Goal: Communication & Community: Answer question/provide support

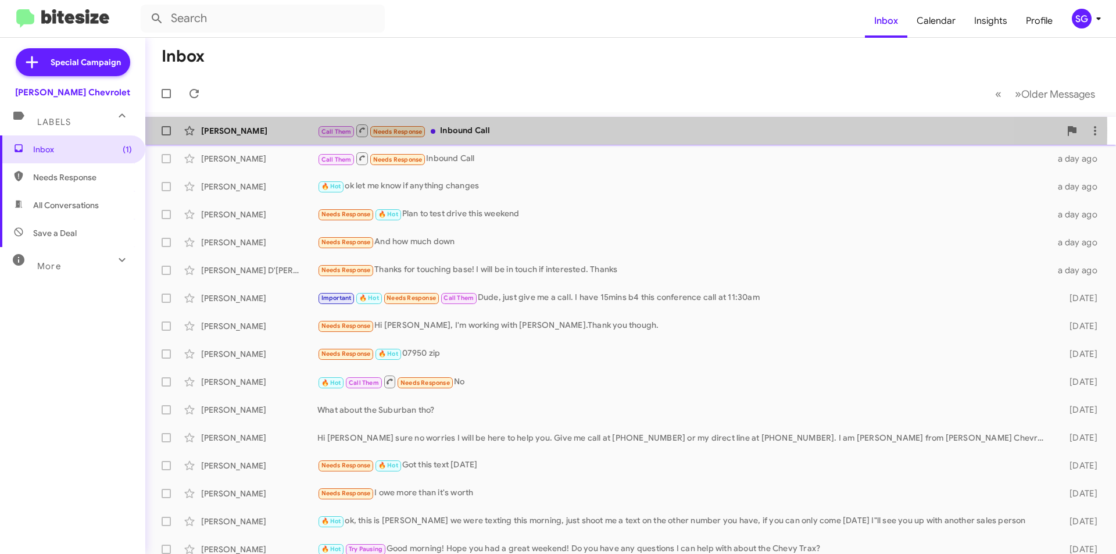
click at [470, 130] on div "Call Them Needs Response Inbound Call" at bounding box center [688, 130] width 743 height 15
click at [473, 139] on div "[PERSON_NAME] Call Them Needs Response Inbound Call 26 minutes ago" at bounding box center [631, 130] width 952 height 23
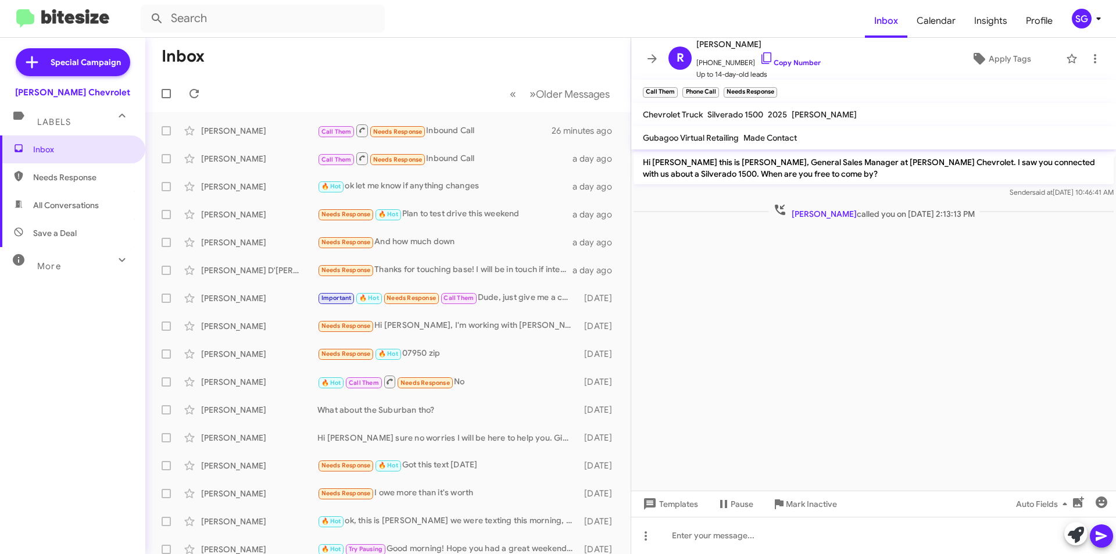
click at [729, 284] on cdk-virtual-scroll-viewport "Hi [PERSON_NAME] this is [PERSON_NAME], General Sales Manager at [PERSON_NAME] …" at bounding box center [873, 319] width 485 height 341
click at [729, 282] on cdk-virtual-scroll-viewport "Hi [PERSON_NAME] this is [PERSON_NAME], General Sales Manager at [PERSON_NAME] …" at bounding box center [873, 319] width 485 height 341
click at [728, 278] on cdk-virtual-scroll-viewport "Hi [PERSON_NAME] this is [PERSON_NAME], General Sales Manager at [PERSON_NAME] …" at bounding box center [873, 319] width 485 height 341
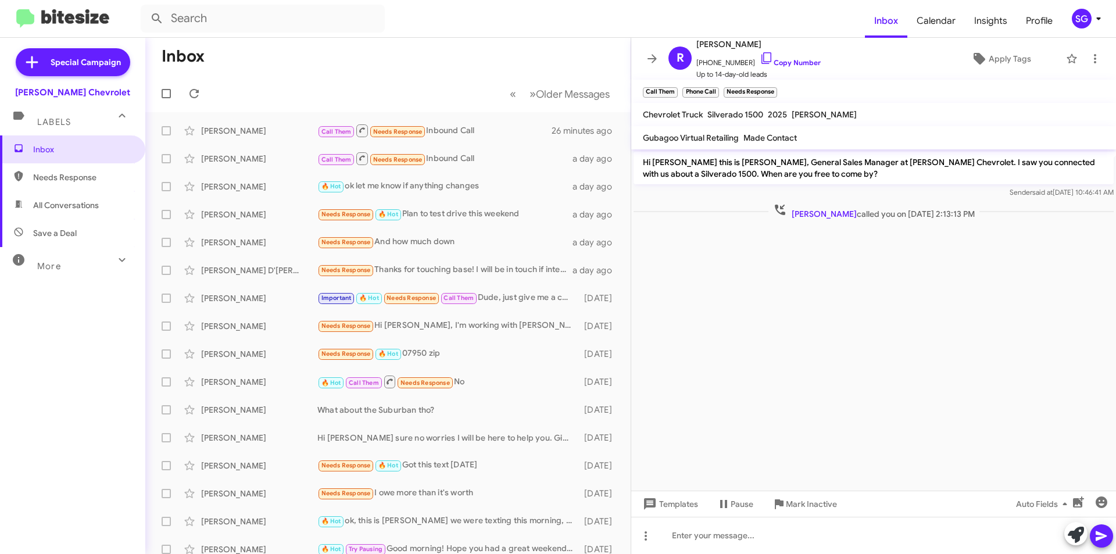
drag, startPoint x: 707, startPoint y: 284, endPoint x: 683, endPoint y: 241, distance: 49.4
click at [683, 241] on cdk-virtual-scroll-viewport "Hi [PERSON_NAME] this is [PERSON_NAME], General Sales Manager at [PERSON_NAME] …" at bounding box center [873, 319] width 485 height 341
click at [115, 262] on icon at bounding box center [122, 260] width 14 height 14
click at [115, 261] on icon at bounding box center [122, 264] width 14 height 14
click at [801, 209] on span "[PERSON_NAME]" at bounding box center [824, 214] width 65 height 10
